Goal: Task Accomplishment & Management: Complete application form

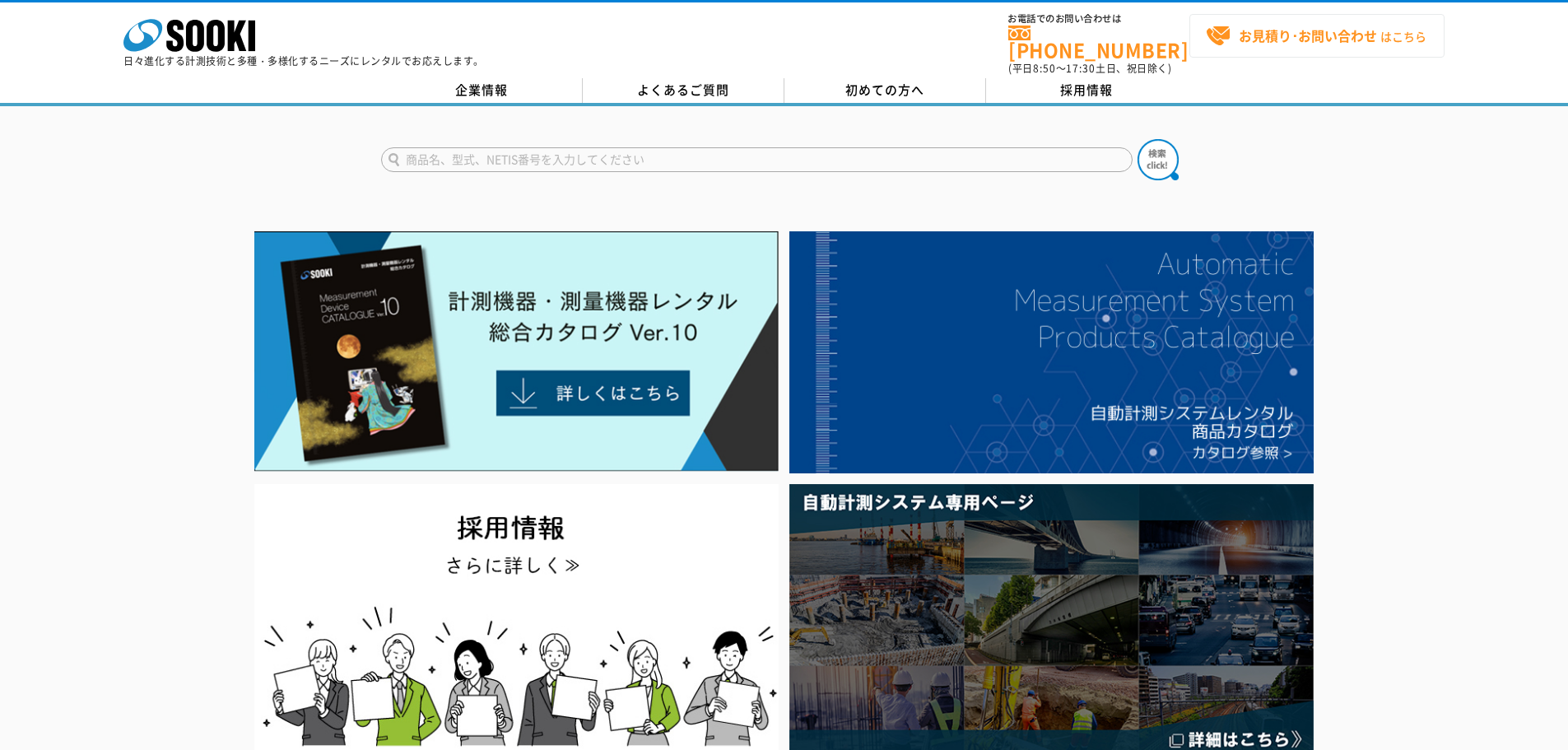
click at [1300, 39] on strong "お見積り･お問い合わせ" at bounding box center [1308, 35] width 139 height 20
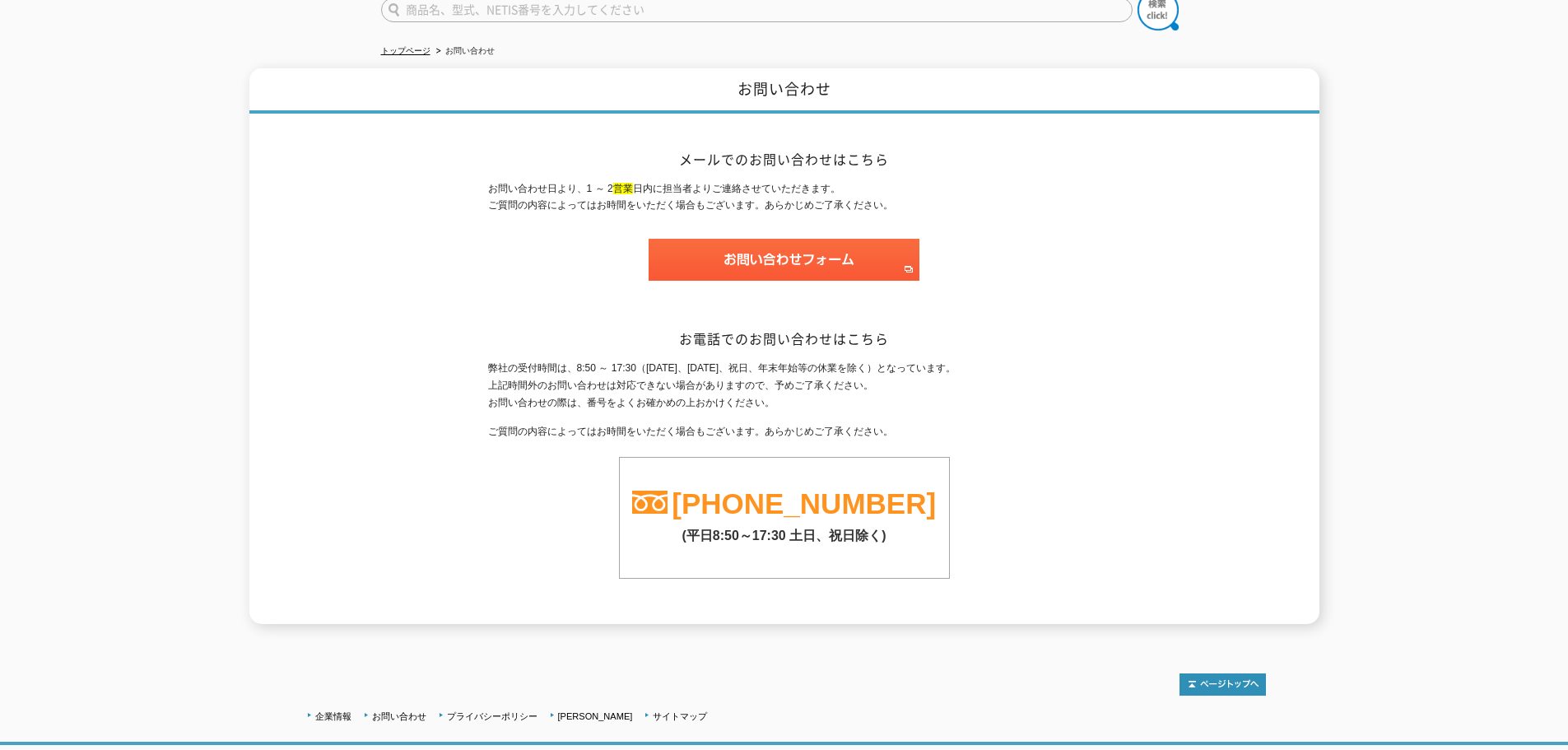
scroll to position [165, 0]
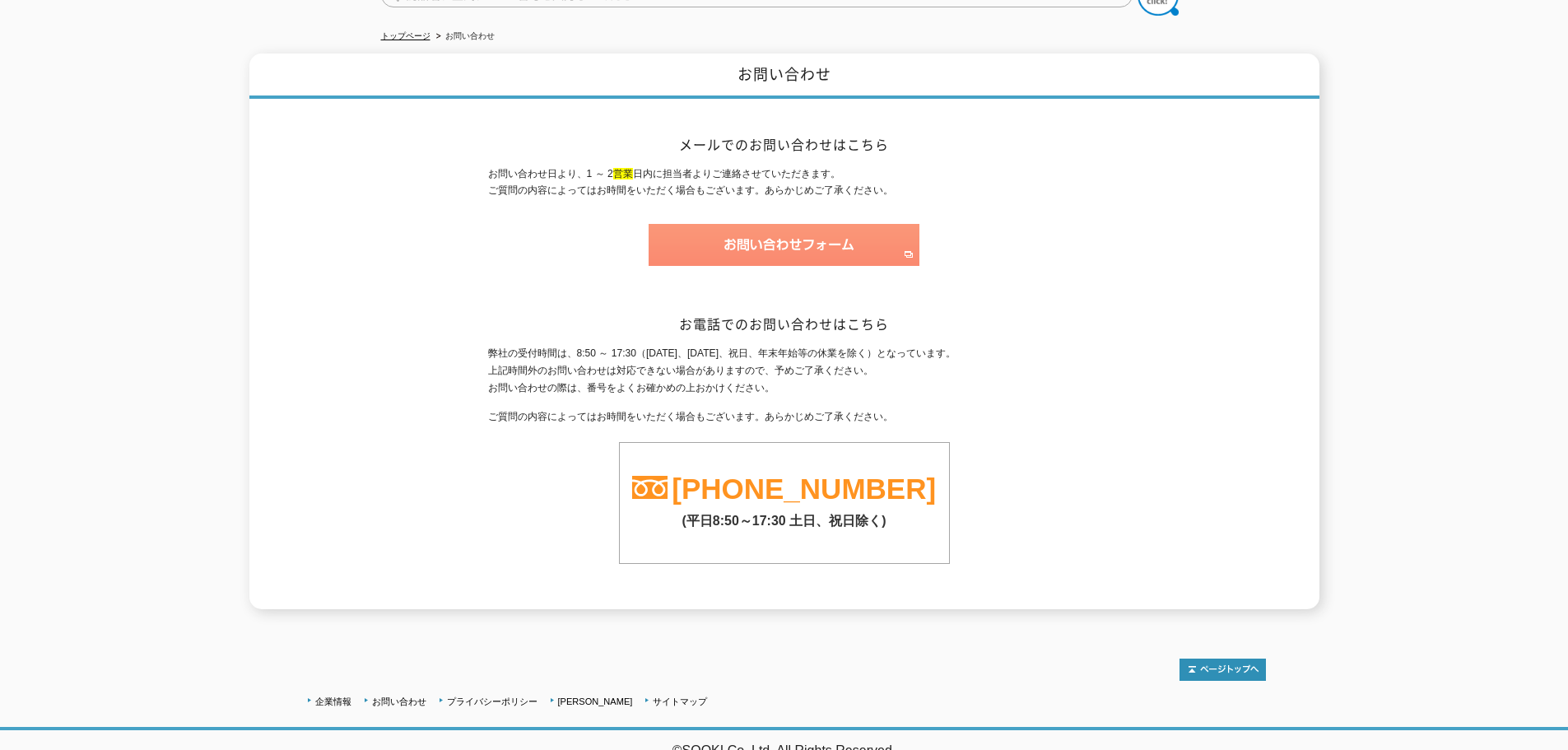
click at [851, 234] on img at bounding box center [784, 245] width 271 height 42
